Goal: Task Accomplishment & Management: Complete application form

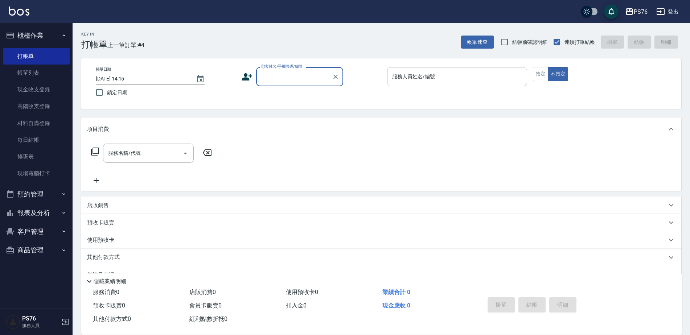
scroll to position [18, 0]
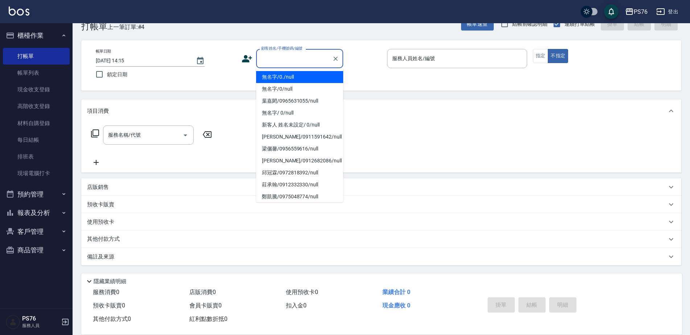
click at [304, 58] on input "顧客姓名/手機號碼/編號" at bounding box center [294, 58] width 70 height 13
type input "無名字/0./null"
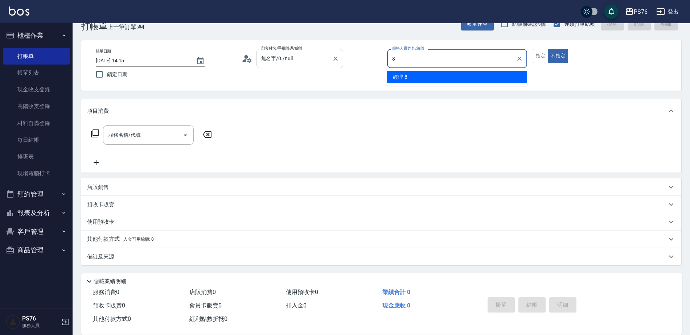
type input "經理-8"
type button "false"
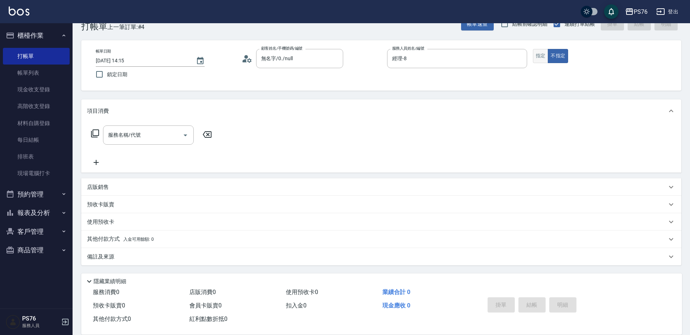
click at [539, 52] on button "指定" at bounding box center [541, 56] width 16 height 14
click at [141, 143] on div "服務名稱/代號" at bounding box center [148, 134] width 91 height 19
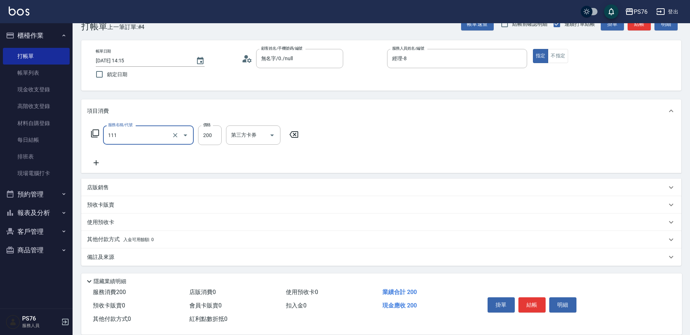
type input "200(111)"
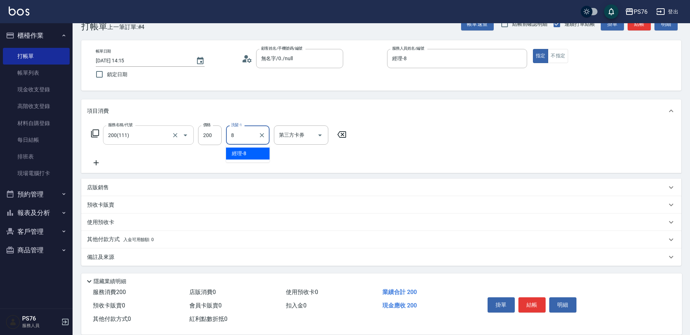
type input "經理-8"
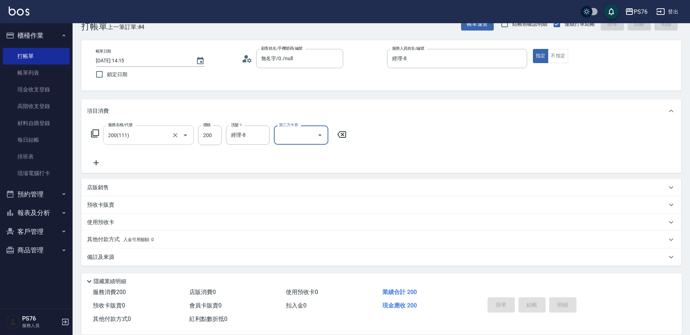
type input "[DATE] 15:17"
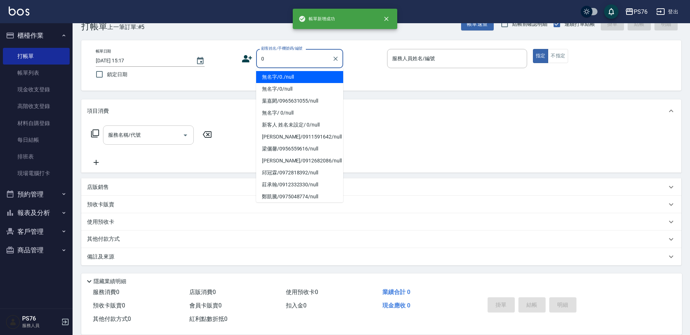
type input "無名字/0./null"
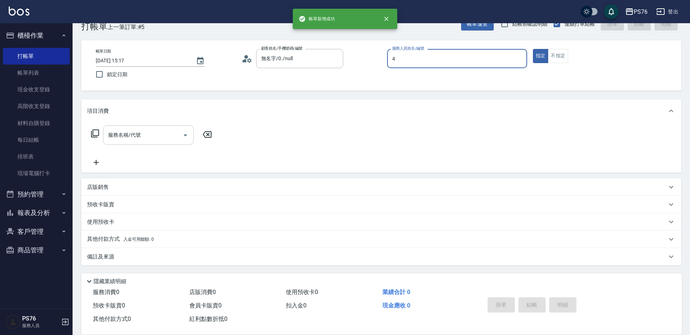
type input "蕭孟廷-4"
type button "true"
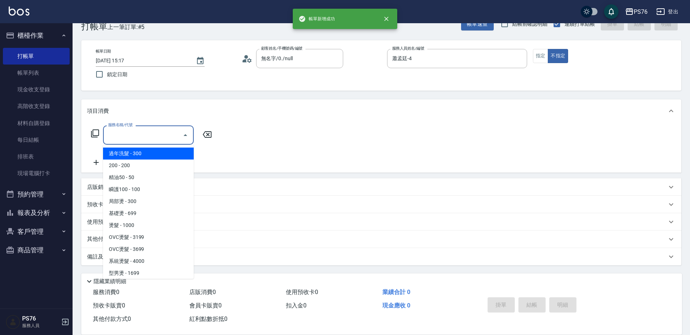
click at [127, 139] on input "服務名稱/代號" at bounding box center [142, 135] width 73 height 13
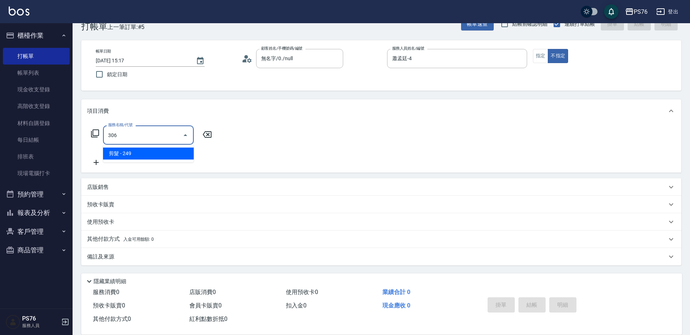
type input "剪髮(306)"
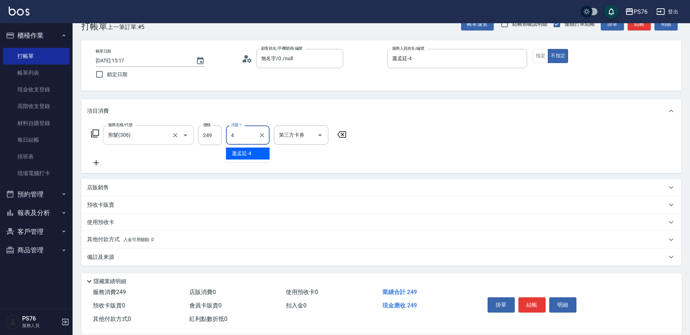
type input "蕭孟廷-4"
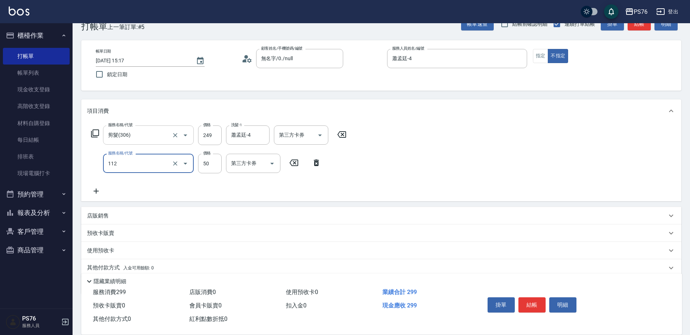
type input "精油50(112)"
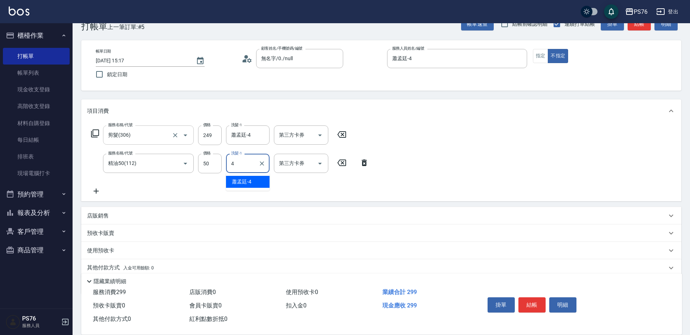
type input "蕭孟廷-4"
